Goal: Find specific page/section: Find specific page/section

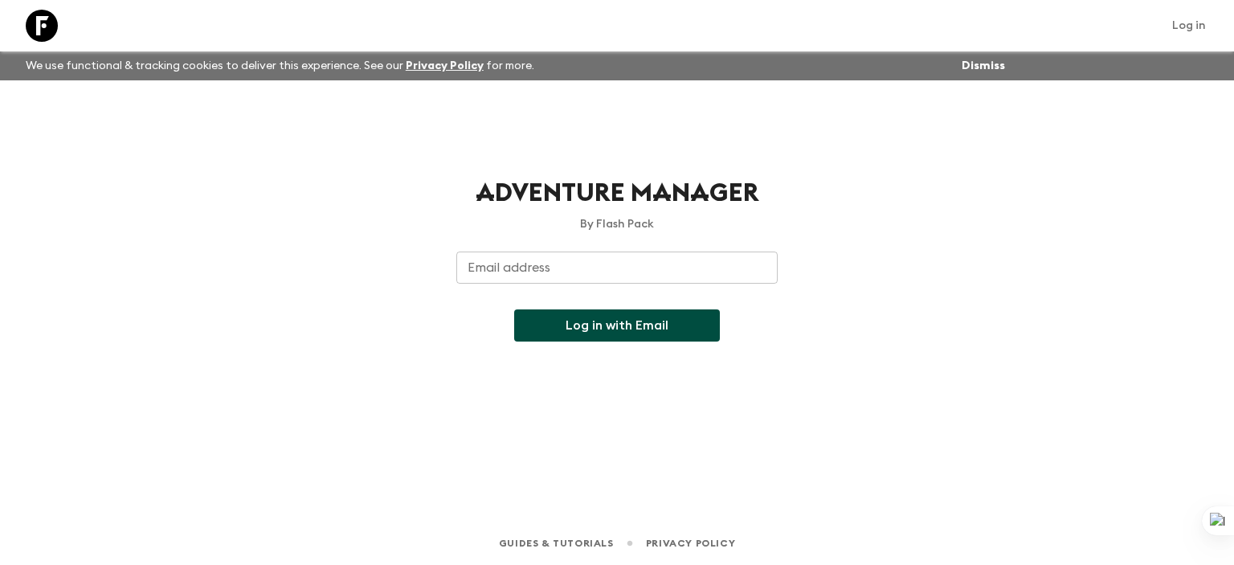
click at [558, 264] on input "Email address" at bounding box center [616, 267] width 321 height 32
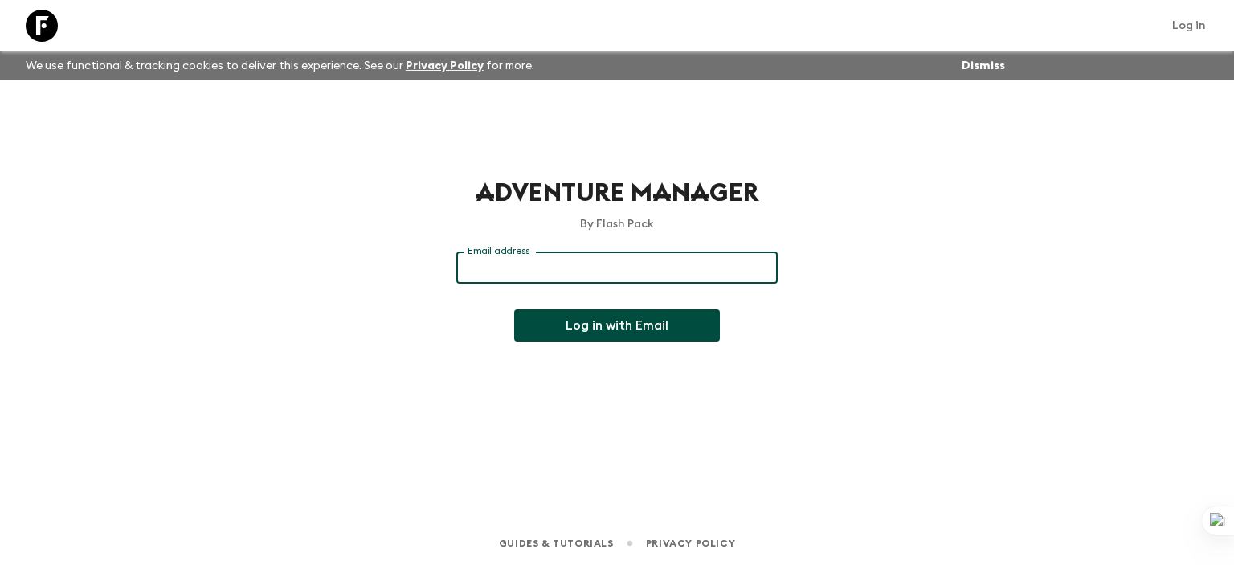
type input "[EMAIL_ADDRESS][DOMAIN_NAME]"
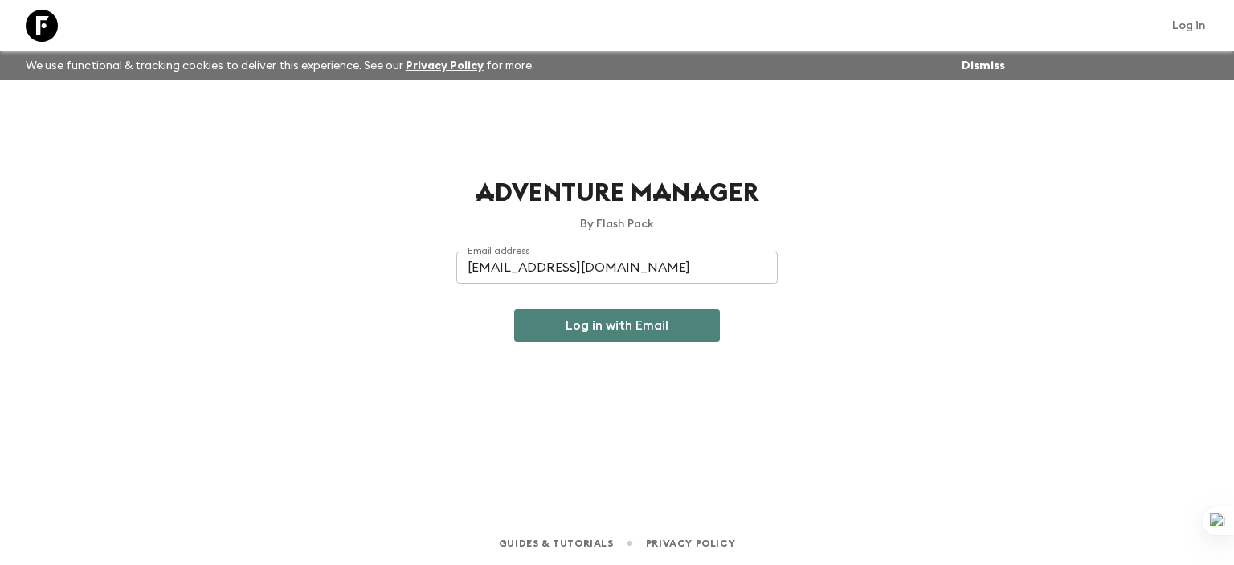
click at [544, 332] on button "Log in with Email" at bounding box center [617, 325] width 206 height 32
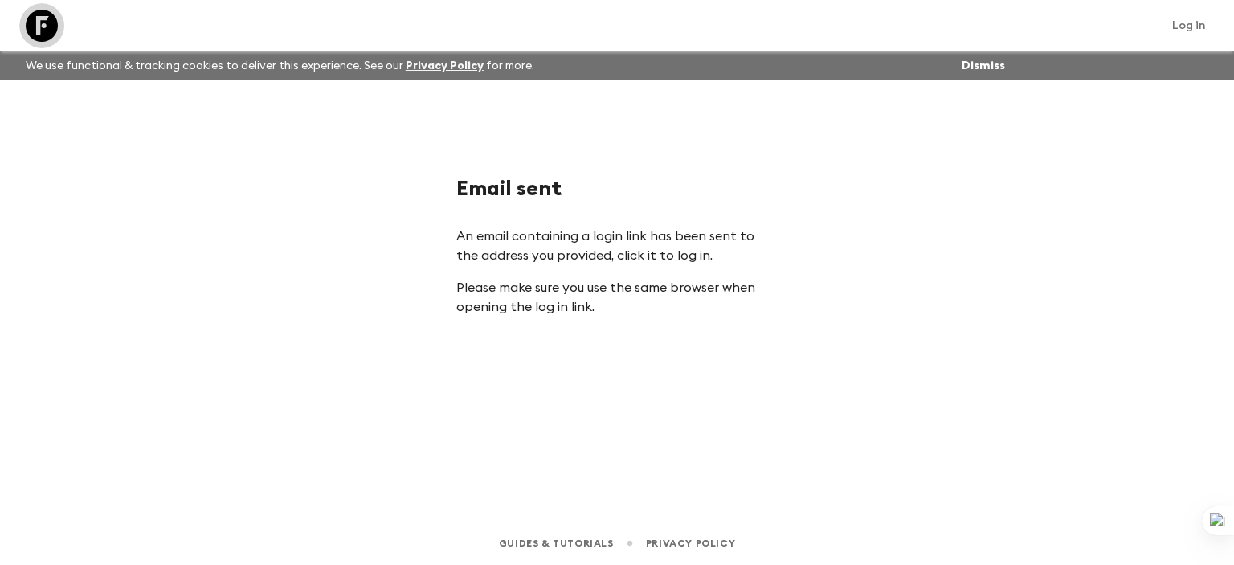
click at [51, 31] on icon at bounding box center [42, 26] width 32 height 32
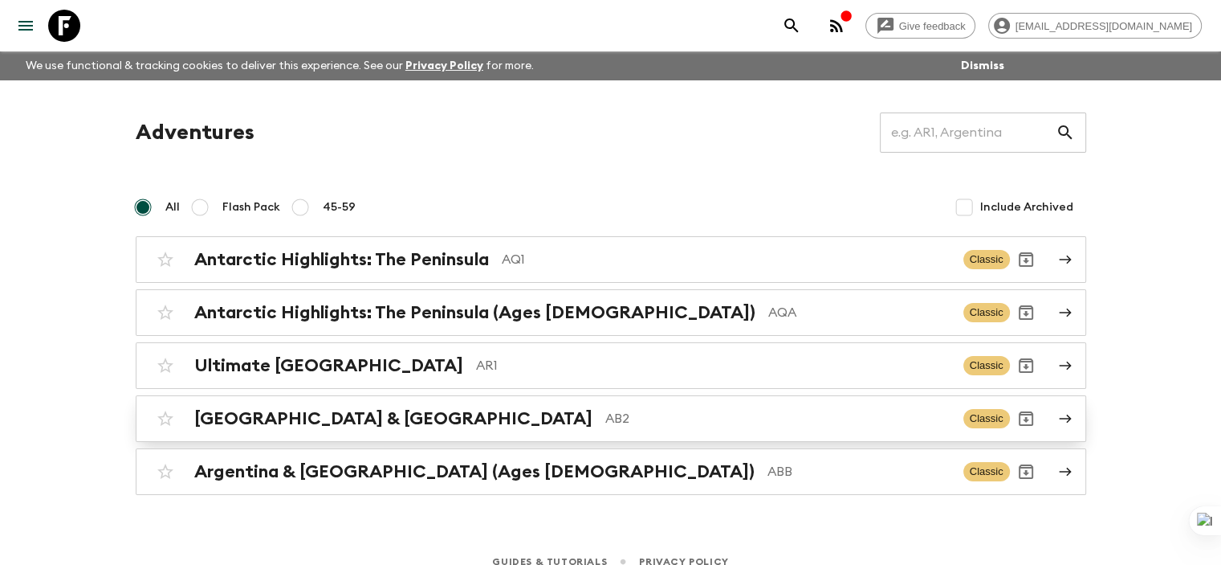
click at [353, 422] on div "Argentina & Brazil AB2" at bounding box center [572, 418] width 756 height 21
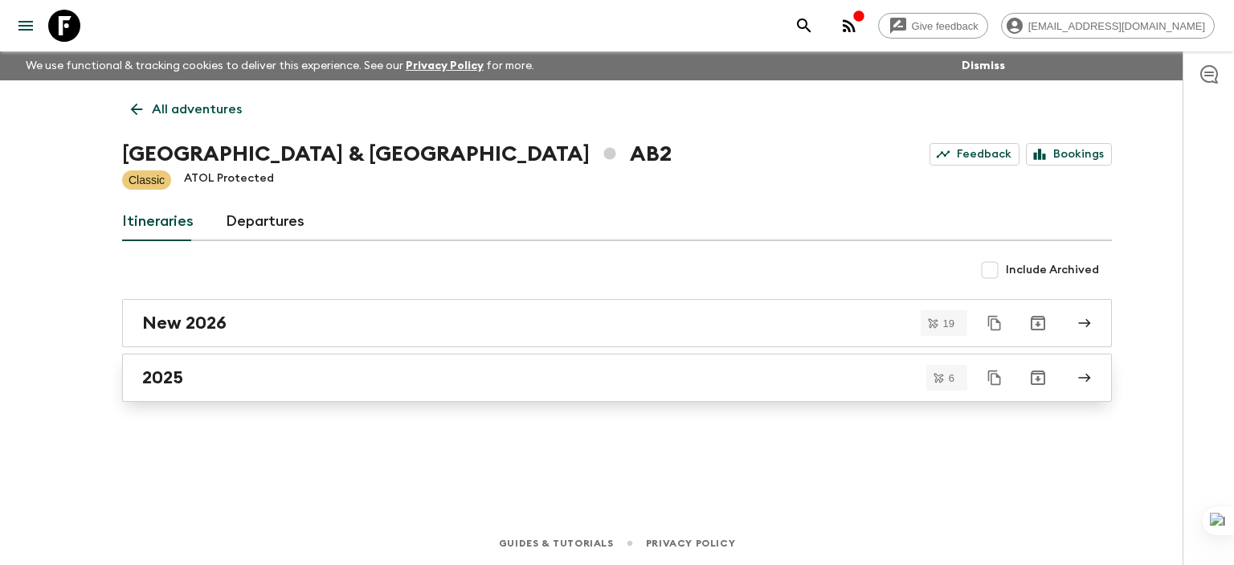
click at [209, 381] on div "2025" at bounding box center [601, 377] width 919 height 21
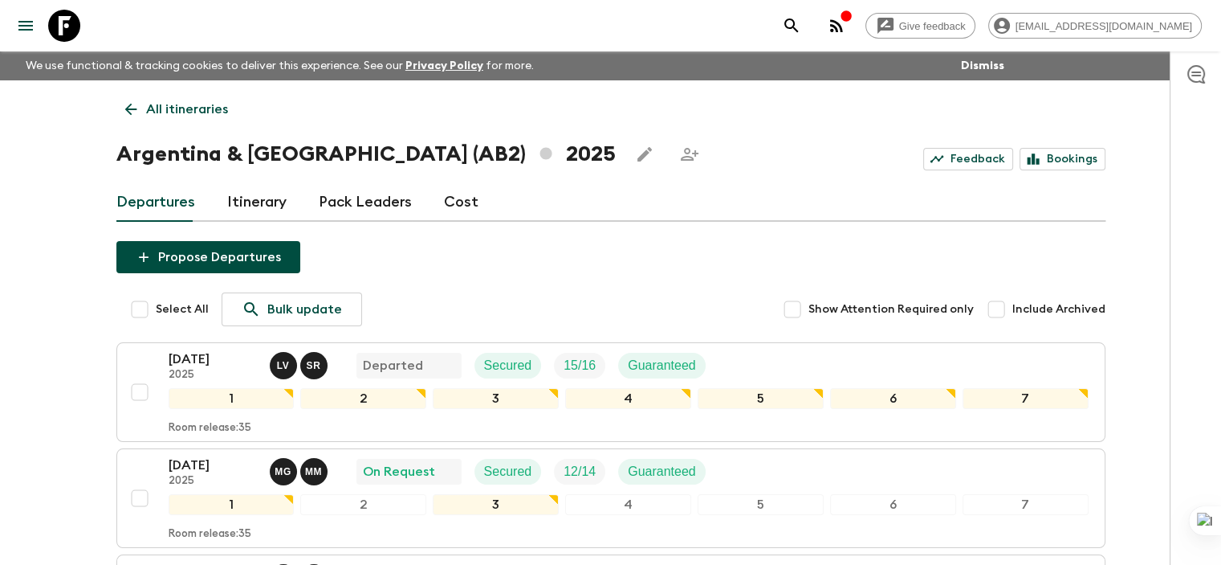
scroll to position [37, 0]
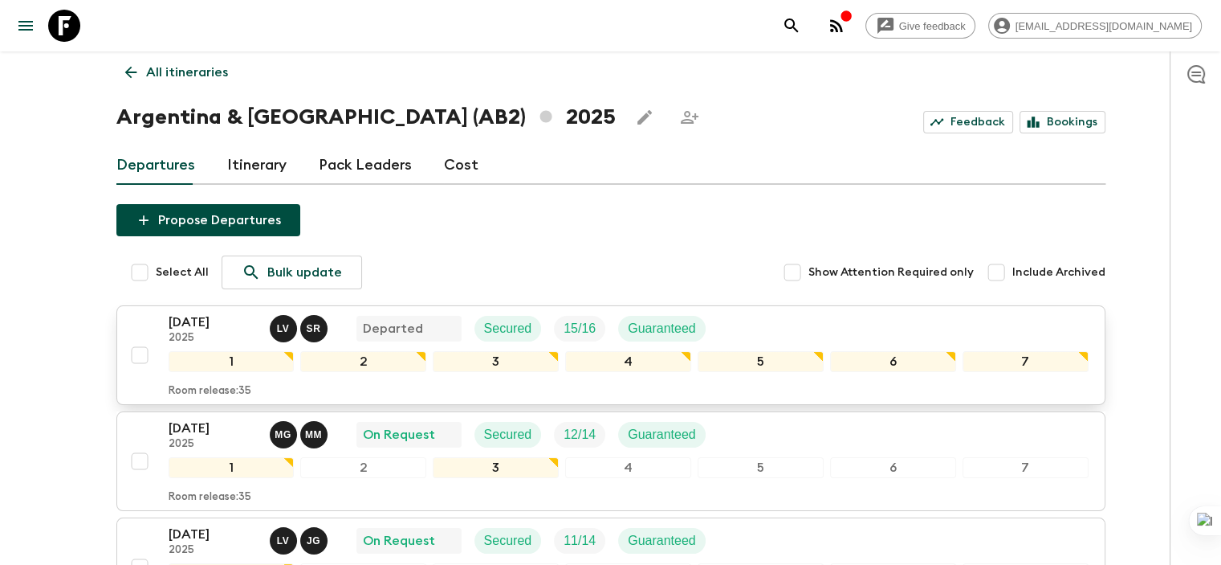
click at [390, 391] on div "Room release: 35" at bounding box center [629, 387] width 920 height 19
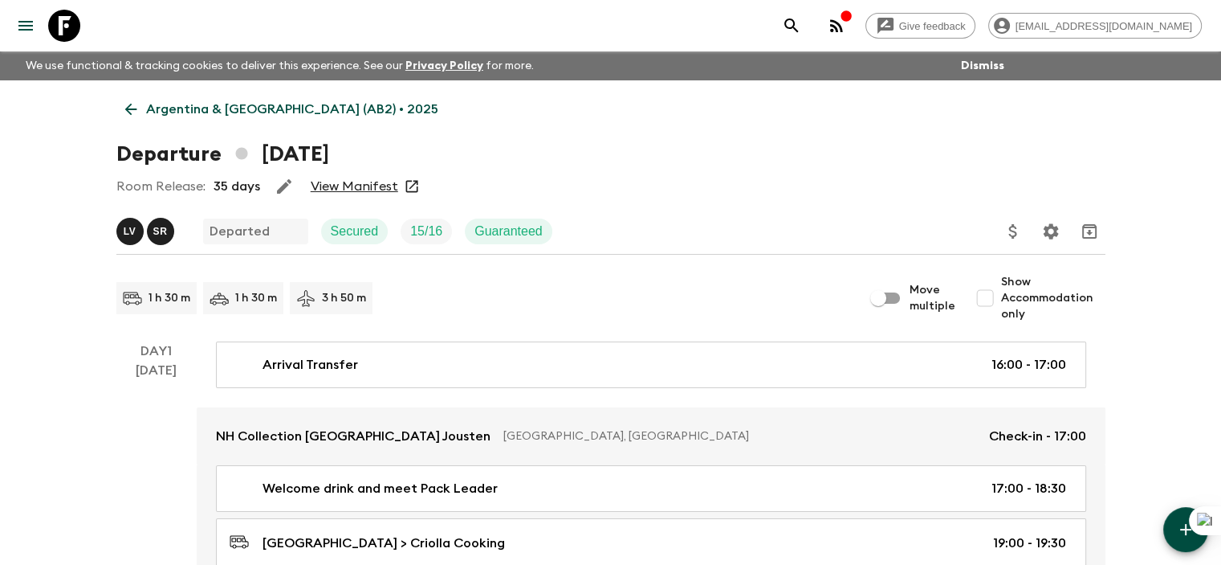
click at [350, 185] on link "View Manifest" at bounding box center [355, 186] width 88 height 16
